Goal: Task Accomplishment & Management: Manage account settings

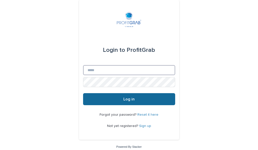
type input "**********"
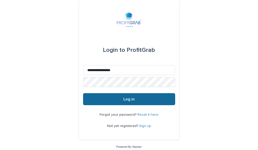
click at [128, 101] on span "Log in" at bounding box center [128, 99] width 11 height 4
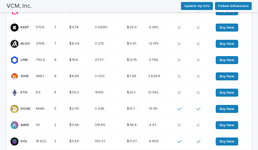
scroll to position [542, 0]
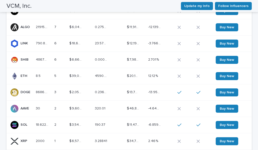
click at [85, 75] on div "$ 39,023.41 $ 39,023.41" at bounding box center [80, 76] width 22 height 8
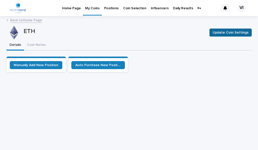
click at [225, 32] on span "Update Coin Settings" at bounding box center [231, 32] width 36 height 5
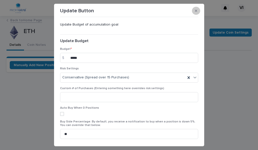
click at [196, 11] on icon "button" at bounding box center [196, 11] width 2 height 2
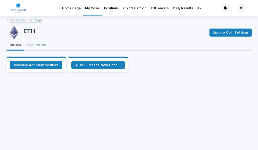
click at [108, 9] on p "Positions" at bounding box center [111, 5] width 15 height 11
